Goal: Find specific page/section: Find specific page/section

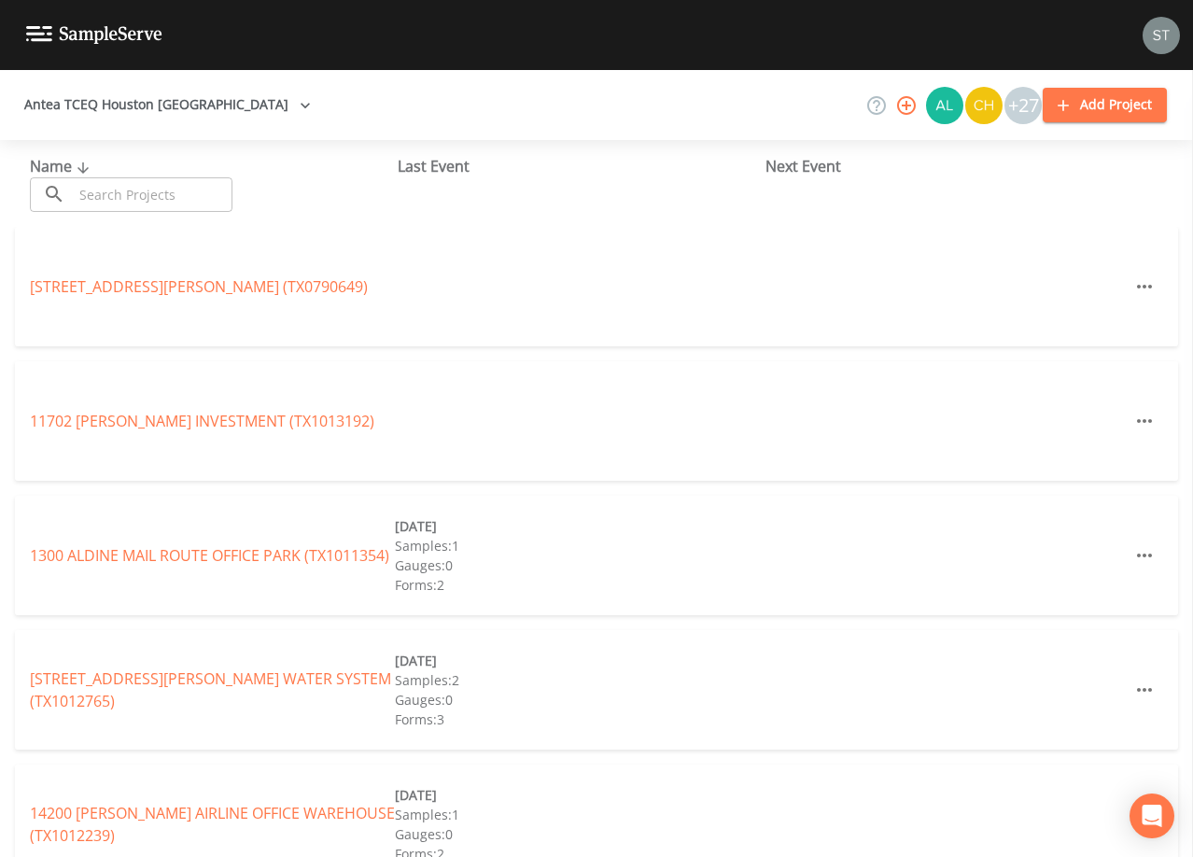
click at [422, 93] on div "Antea TCEQ Houston [GEOGRAPHIC_DATA] +27 Add Project" at bounding box center [596, 105] width 1193 height 70
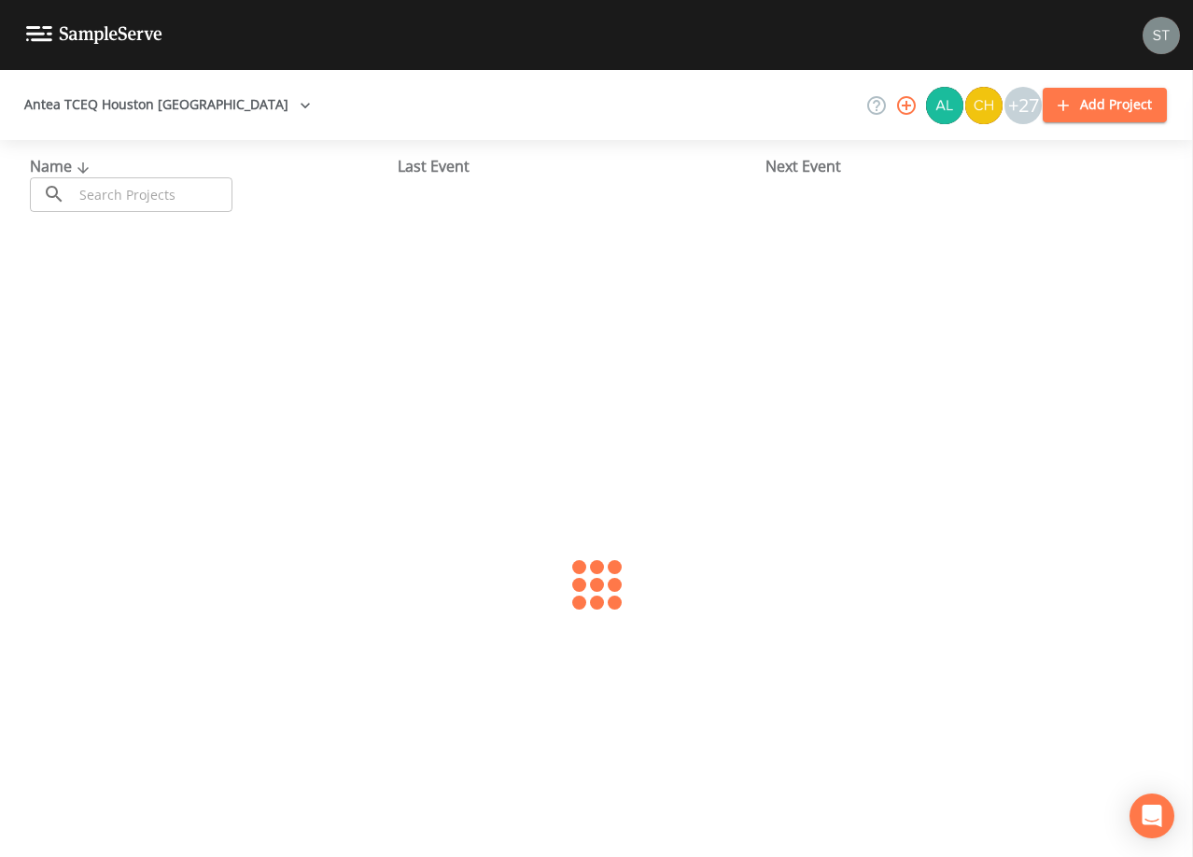
click at [163, 194] on input "text" at bounding box center [153, 194] width 160 height 35
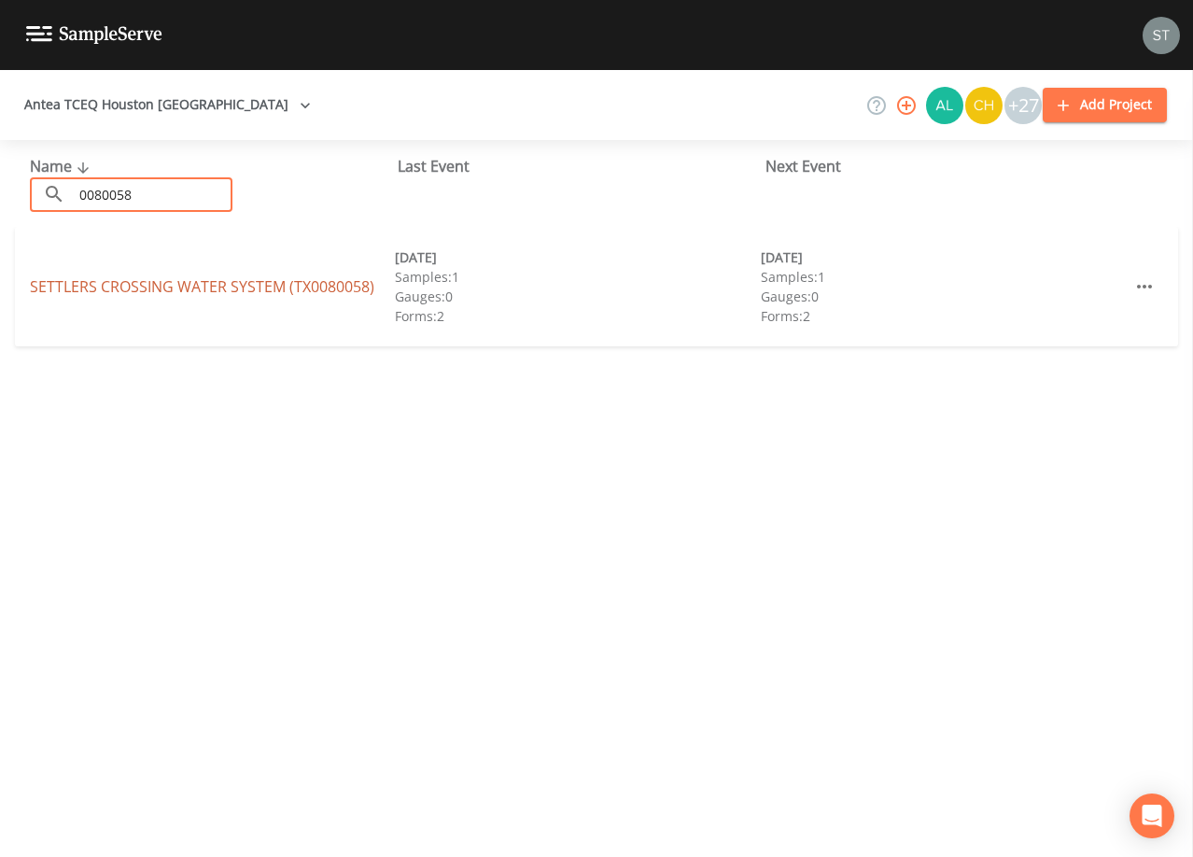
type input "0080058"
click at [230, 286] on link "SETTLERS CROSSING WATER SYSTEM (TX0080058)" at bounding box center [202, 286] width 344 height 21
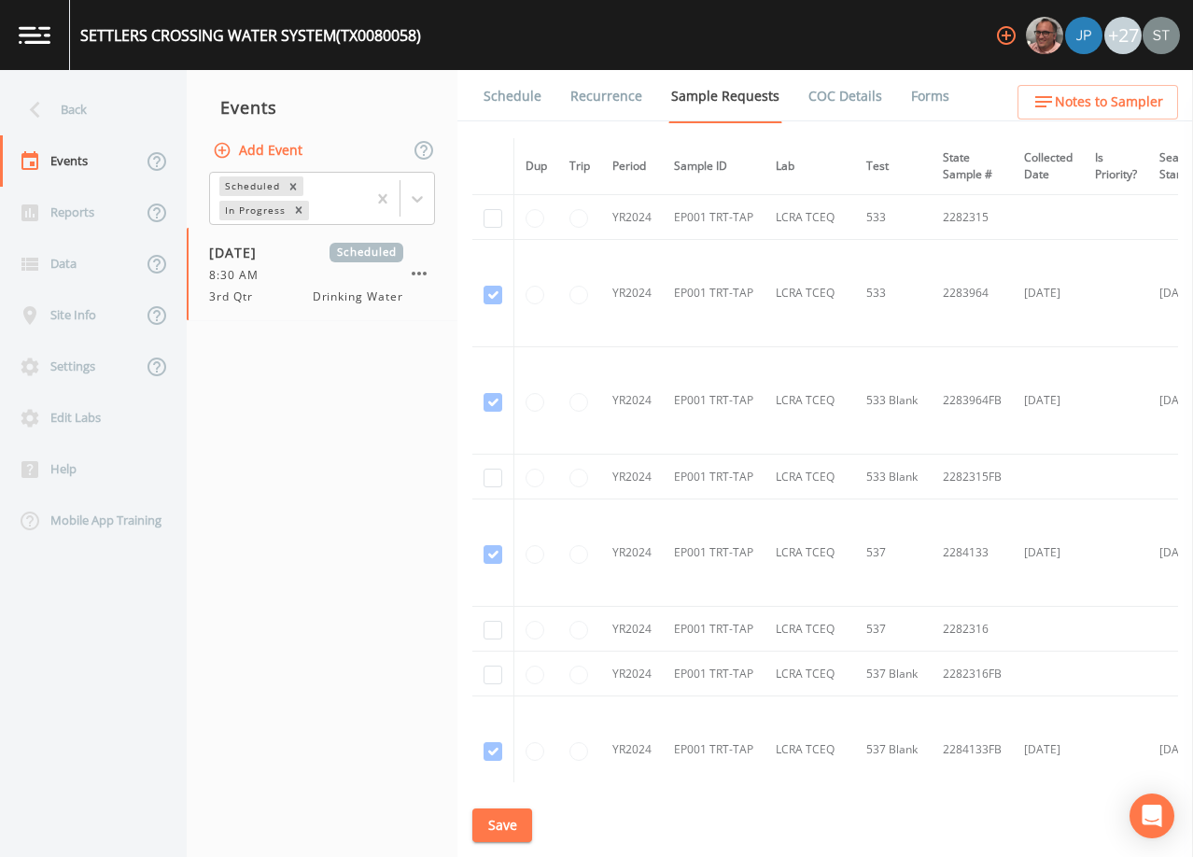
click at [916, 103] on link "Forms" at bounding box center [930, 96] width 44 height 52
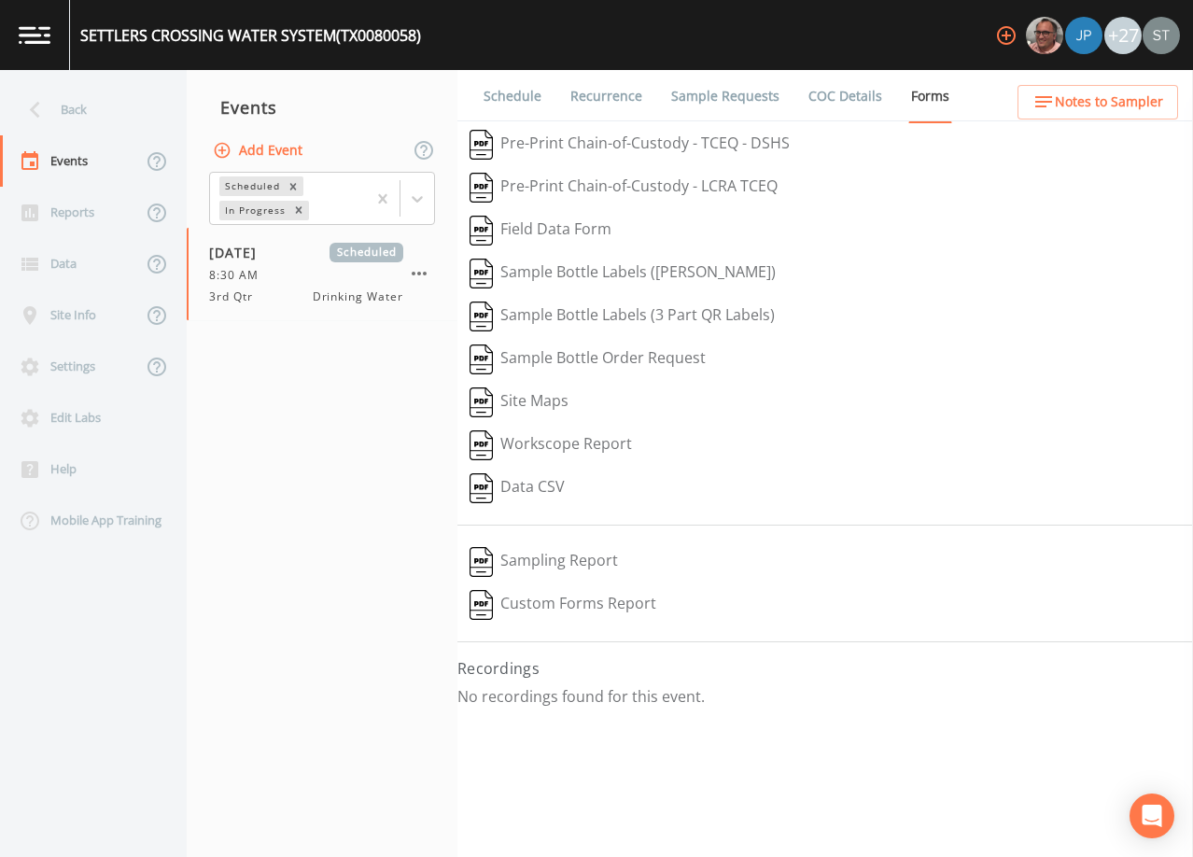
click at [916, 103] on link "Forms" at bounding box center [930, 96] width 44 height 53
click at [484, 97] on link "Schedule" at bounding box center [512, 96] width 63 height 52
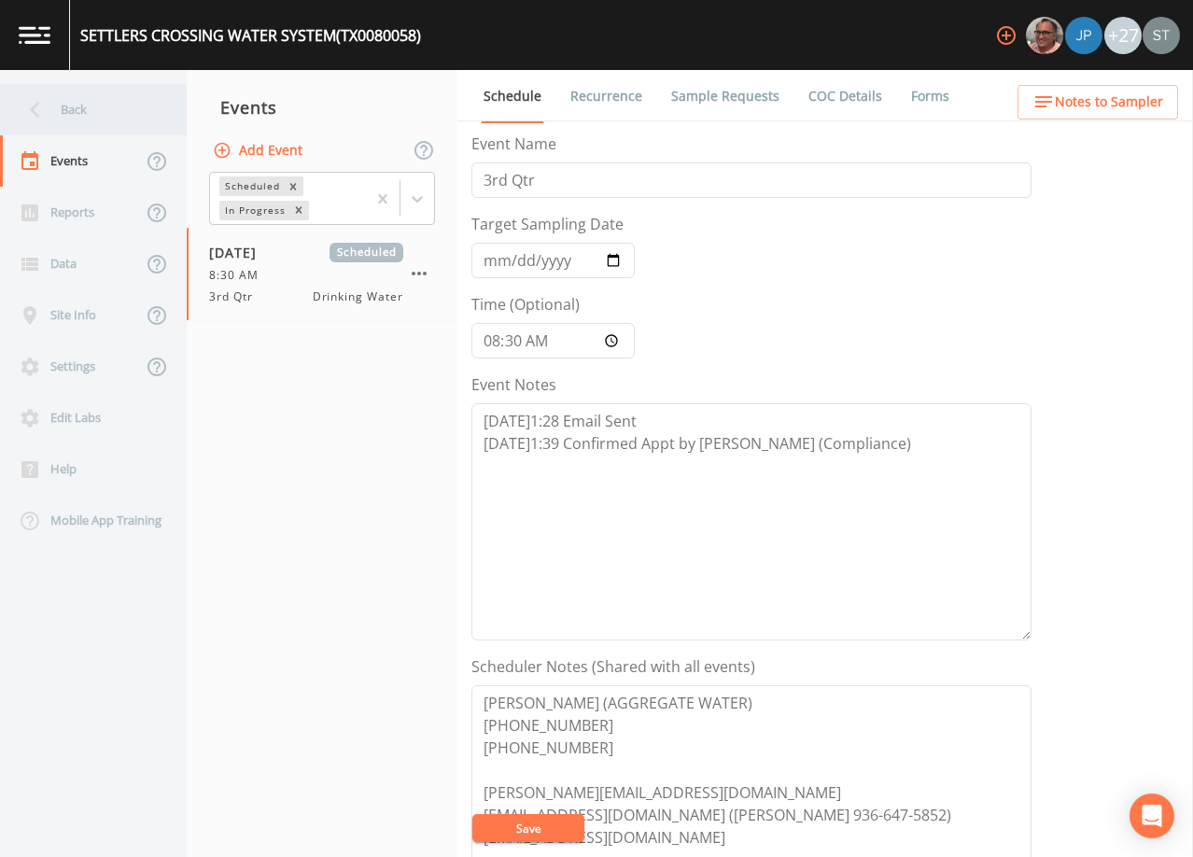
click at [77, 109] on div "Back" at bounding box center [84, 109] width 168 height 51
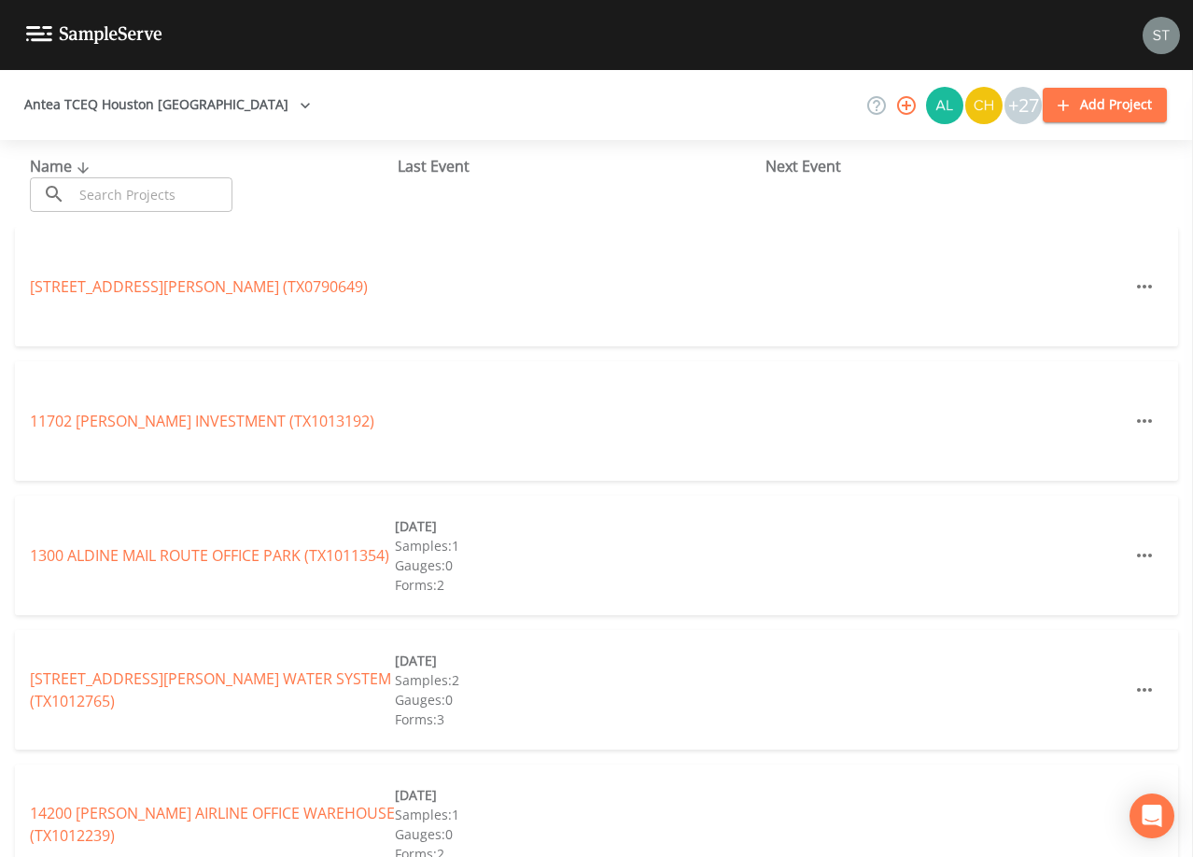
click at [126, 194] on input "text" at bounding box center [153, 194] width 160 height 35
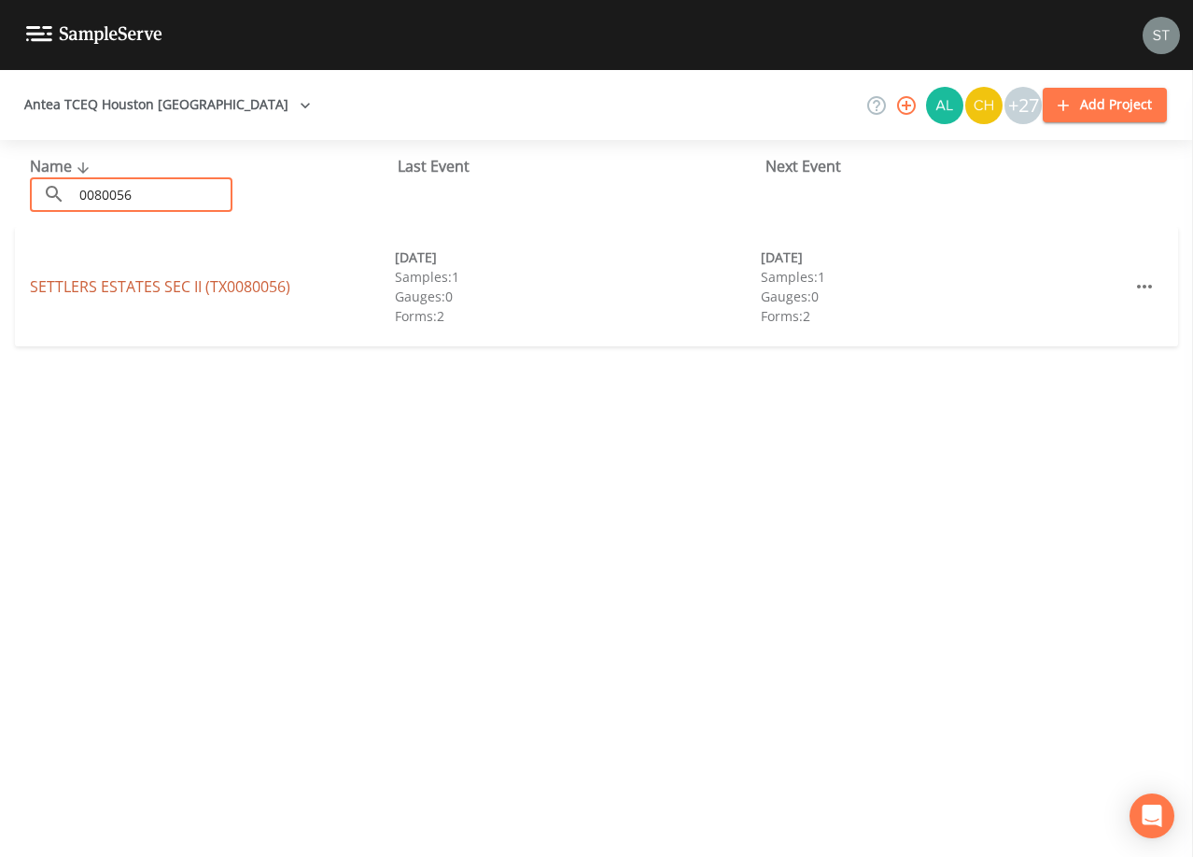
type input "0080056"
click at [234, 287] on link "SETTLERS ESTATES SEC II (TX0080056)" at bounding box center [160, 286] width 260 height 21
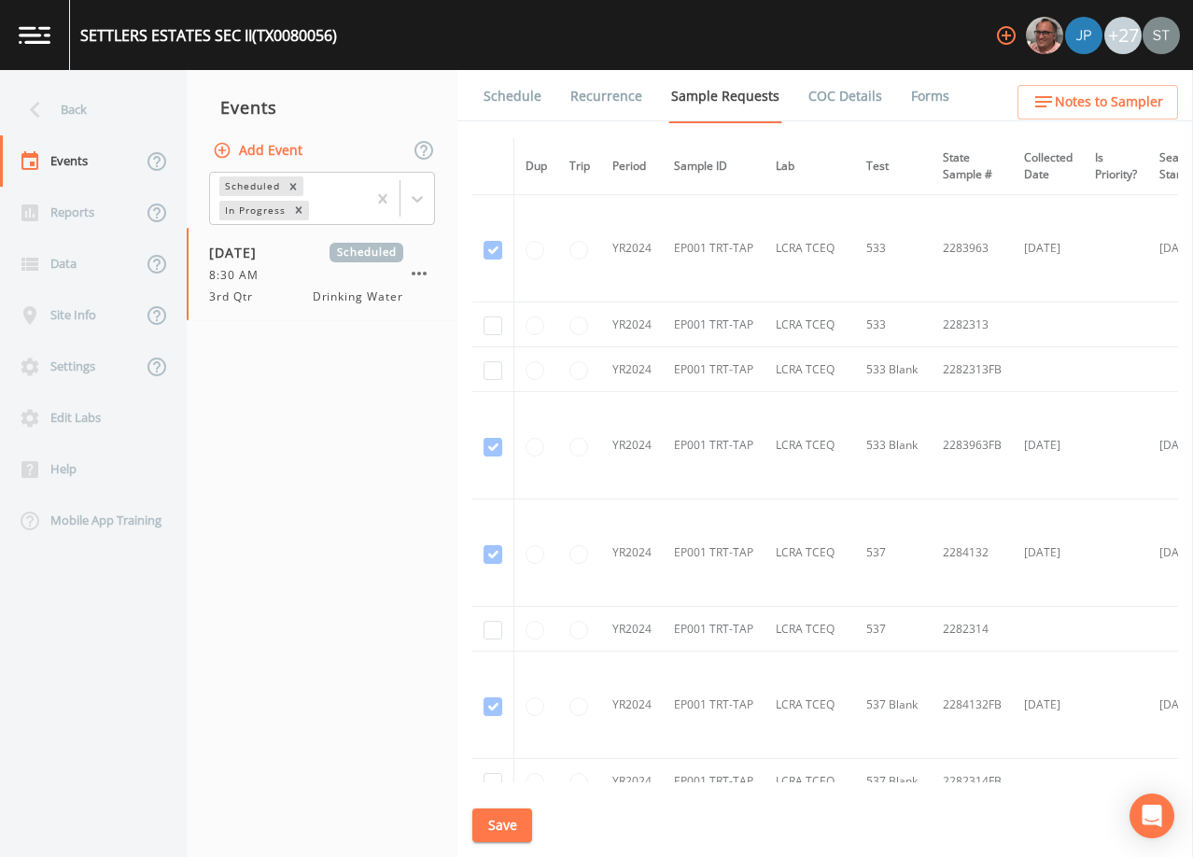
click at [927, 85] on link "Forms" at bounding box center [930, 96] width 44 height 52
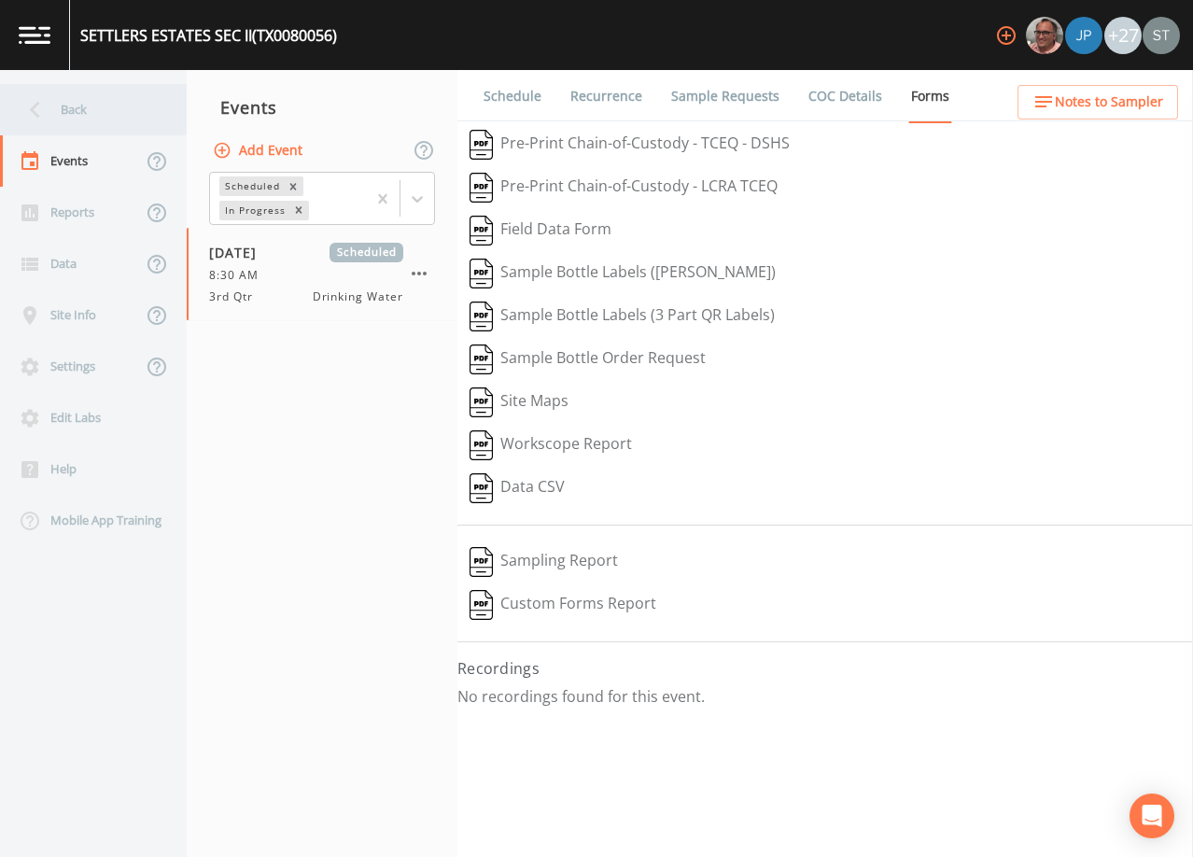
click at [67, 110] on div "Back" at bounding box center [84, 109] width 168 height 51
